Goal: Find specific page/section: Find specific page/section

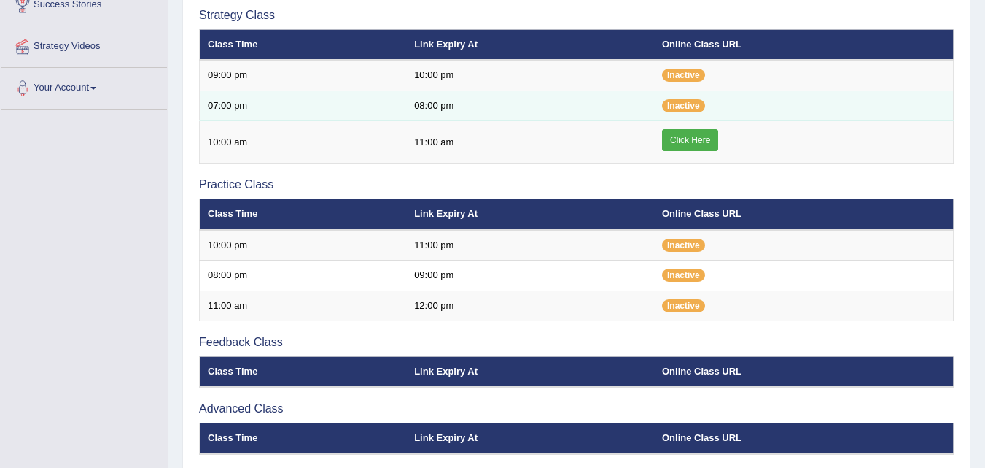
scroll to position [219, 0]
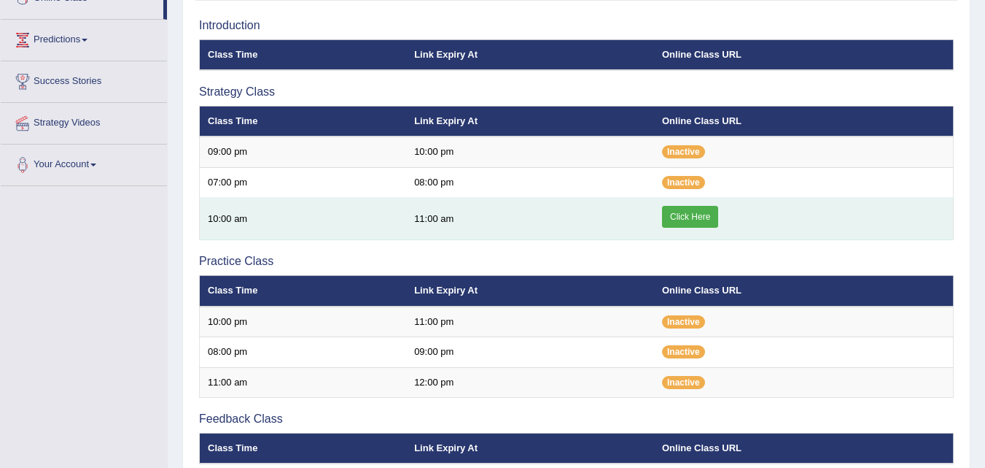
click at [672, 223] on link "Click Here" at bounding box center [690, 217] width 56 height 22
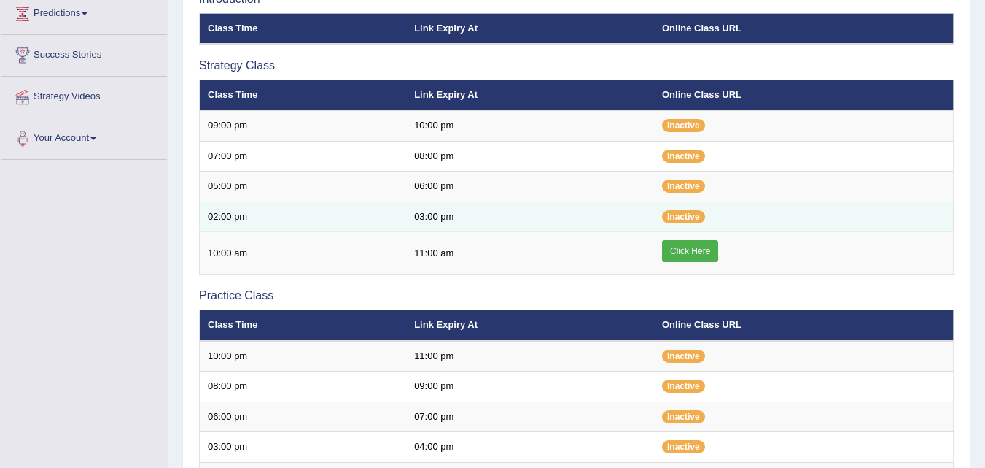
scroll to position [292, 0]
